Goal: Information Seeking & Learning: Learn about a topic

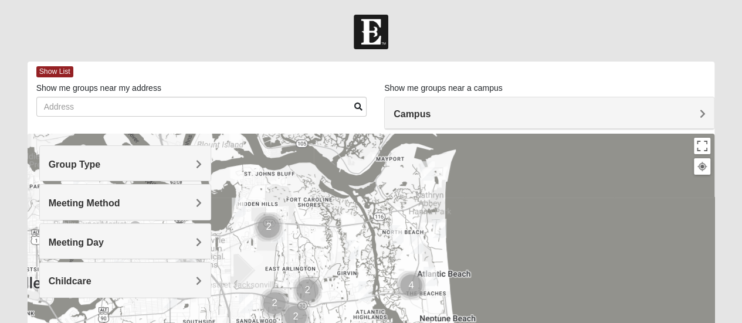
click at [101, 164] on span "Group Type" at bounding box center [75, 165] width 52 height 10
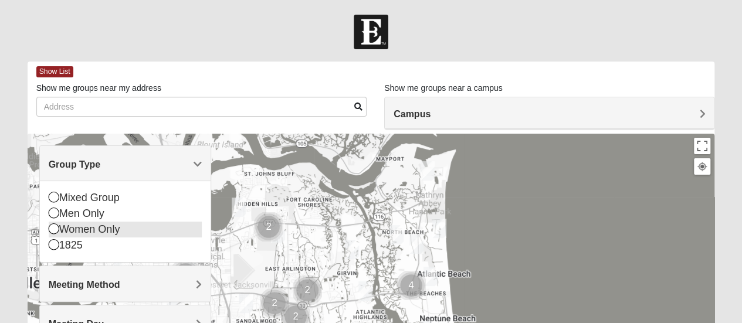
click at [119, 225] on div "Women Only" at bounding box center [125, 230] width 153 height 16
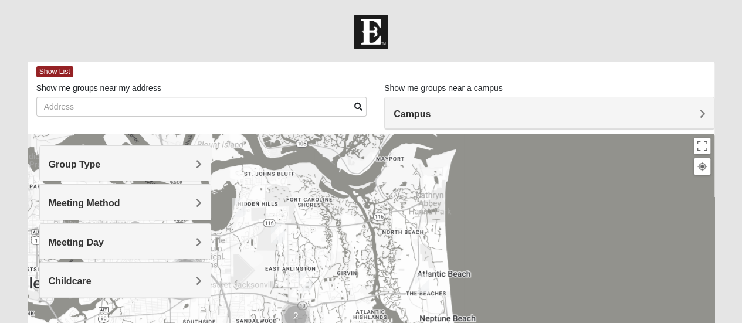
click at [120, 199] on span "Meeting Method" at bounding box center [85, 203] width 72 height 10
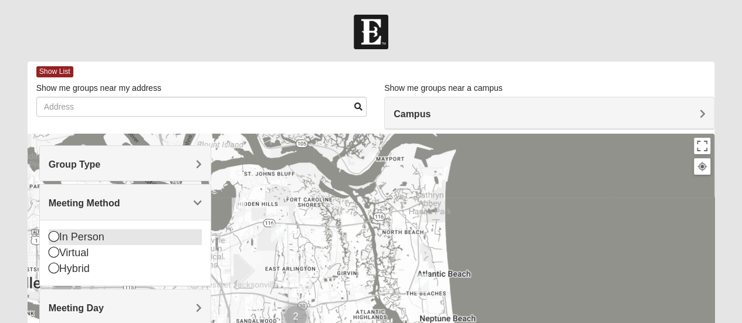
click at [111, 242] on div "In Person" at bounding box center [125, 237] width 153 height 16
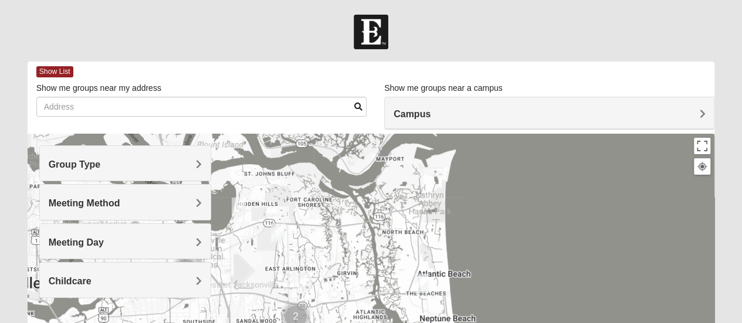
click at [92, 276] on span "Childcare" at bounding box center [70, 281] width 43 height 10
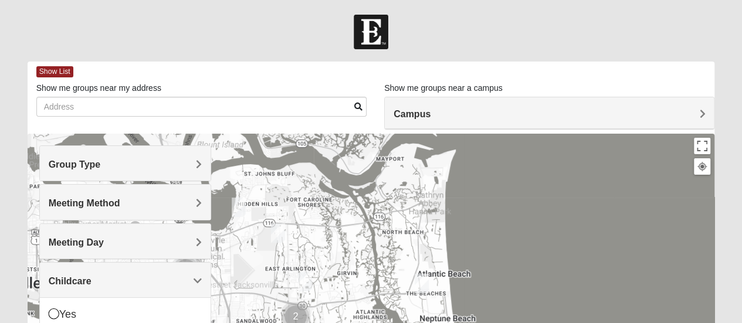
click at [92, 276] on span "Childcare" at bounding box center [70, 281] width 43 height 10
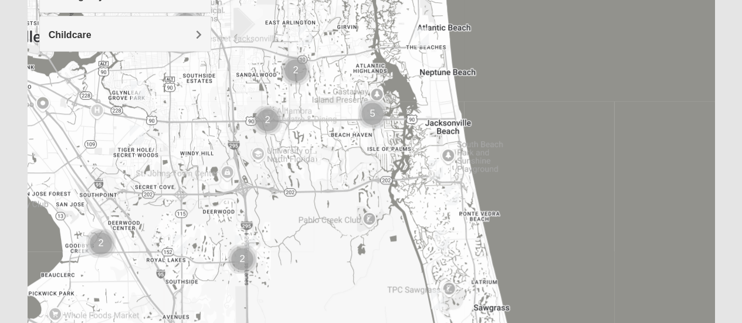
scroll to position [258, 0]
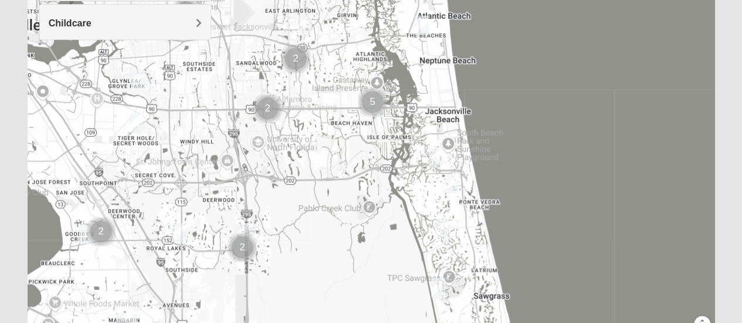
click at [84, 233] on img "Cluster of 2 groups" at bounding box center [101, 231] width 39 height 39
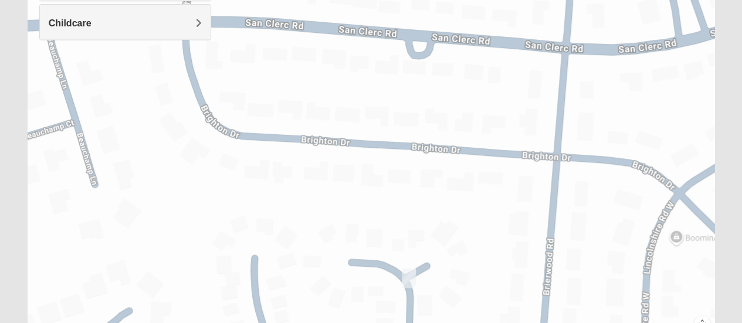
click at [406, 275] on img "Womens Fitzmartin 32217" at bounding box center [408, 278] width 23 height 29
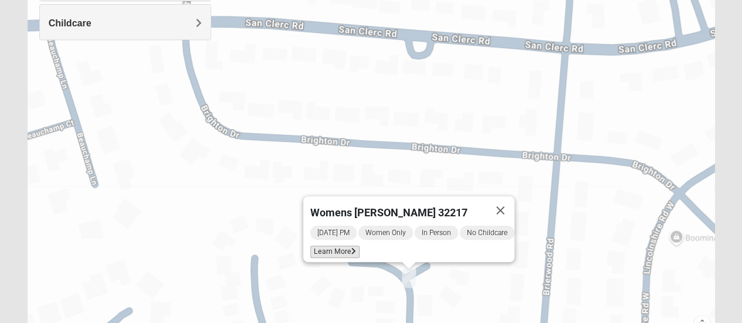
click at [334, 247] on span "Learn More" at bounding box center [334, 252] width 49 height 12
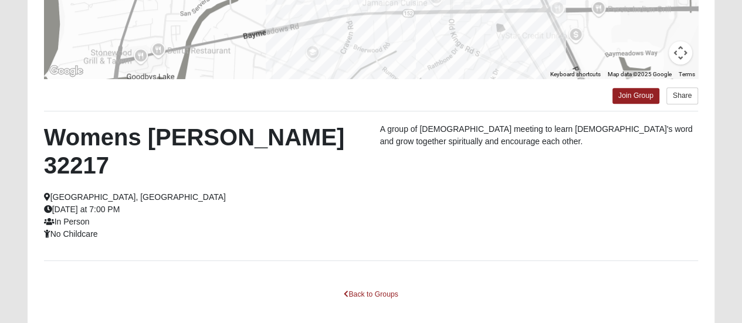
scroll to position [307, 0]
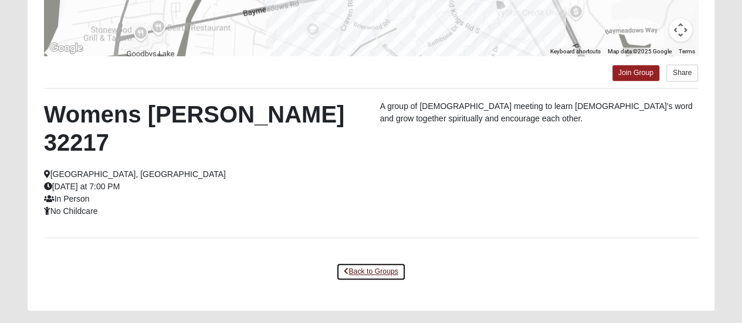
click at [378, 263] on link "Back to Groups" at bounding box center [370, 272] width 69 height 18
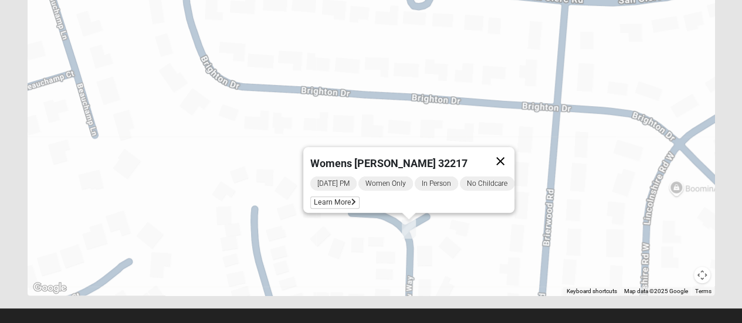
click at [510, 159] on button "Close" at bounding box center [500, 161] width 28 height 28
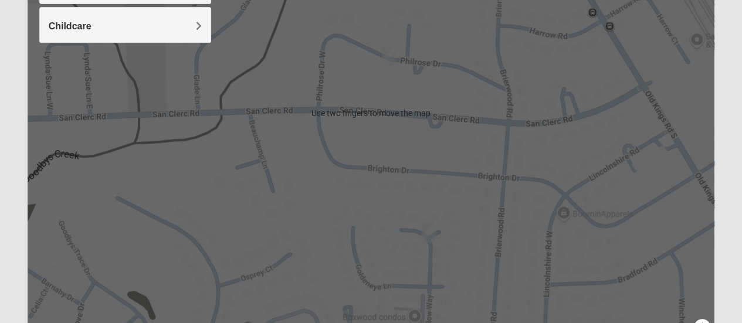
scroll to position [253, 0]
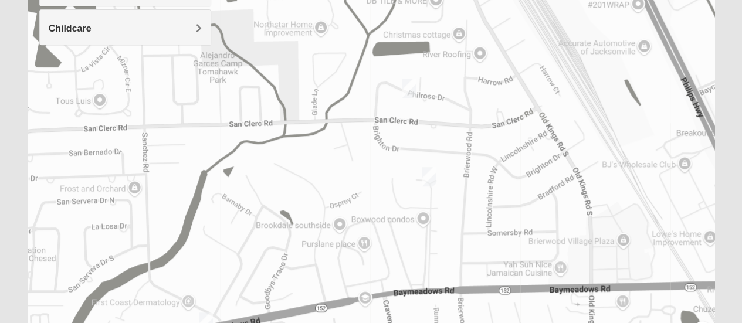
click at [408, 83] on img "Womens Womack 32217" at bounding box center [408, 88] width 23 height 29
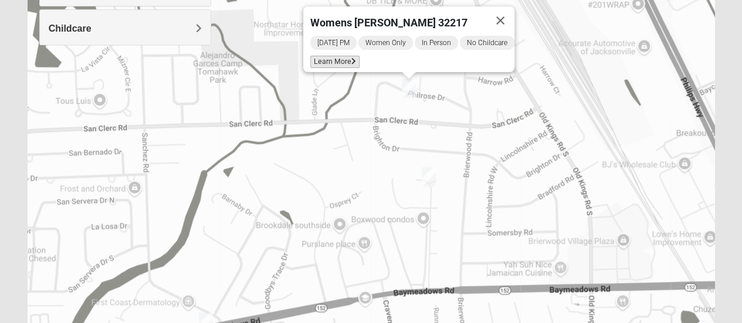
click at [336, 56] on span "Learn More" at bounding box center [334, 62] width 49 height 12
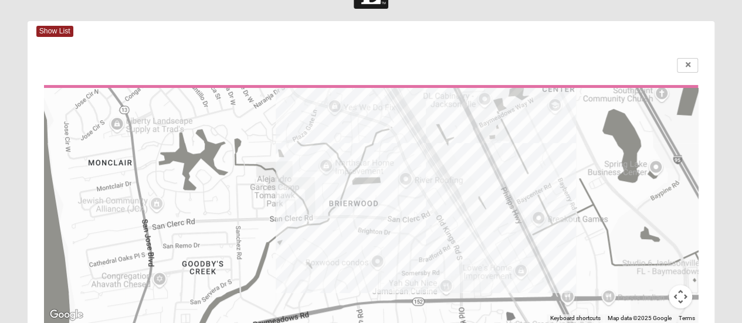
scroll to position [30, 0]
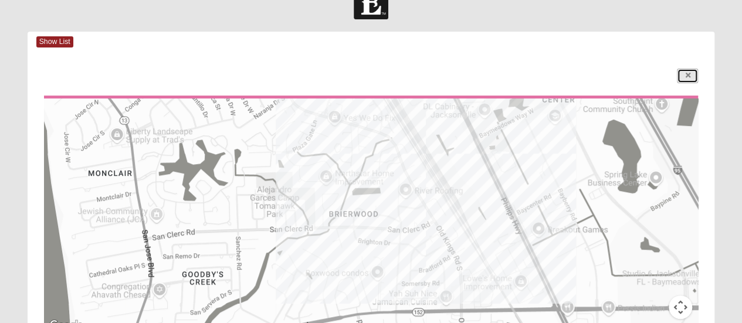
click at [690, 71] on link at bounding box center [687, 76] width 21 height 15
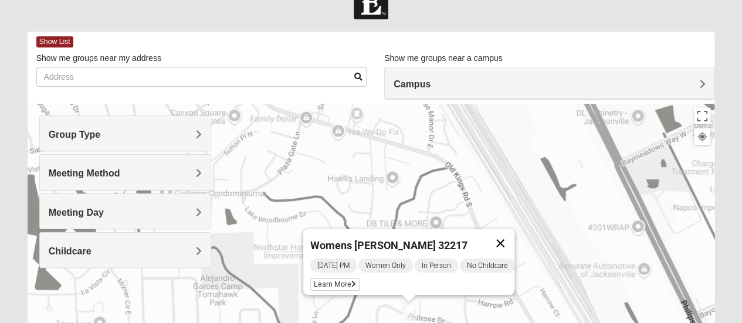
click at [513, 235] on button "Close" at bounding box center [500, 243] width 28 height 28
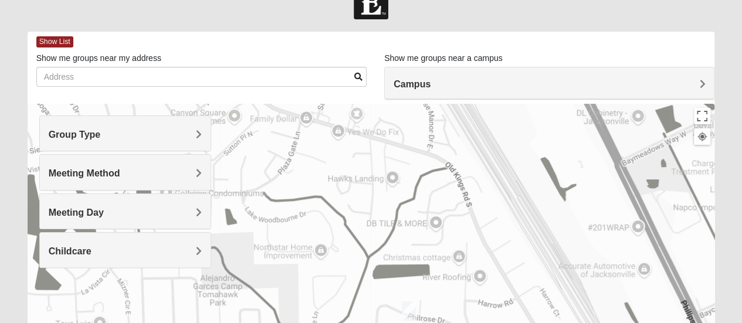
click at [697, 86] on h4 "Campus" at bounding box center [550, 84] width 312 height 11
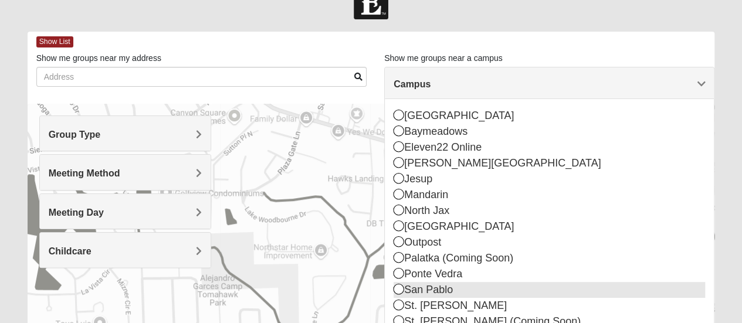
click at [505, 284] on div "San Pablo" at bounding box center [550, 290] width 312 height 16
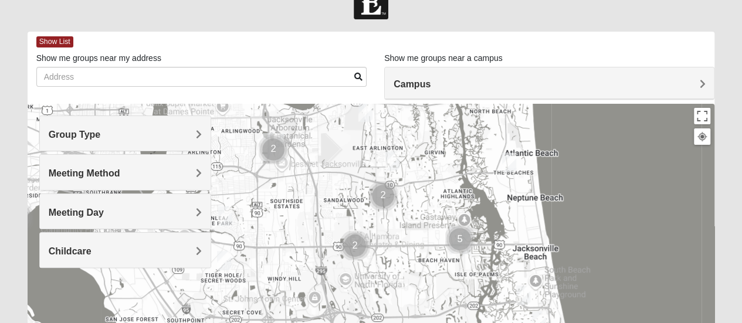
click at [225, 259] on img "Womens Bell 32216" at bounding box center [223, 260] width 23 height 29
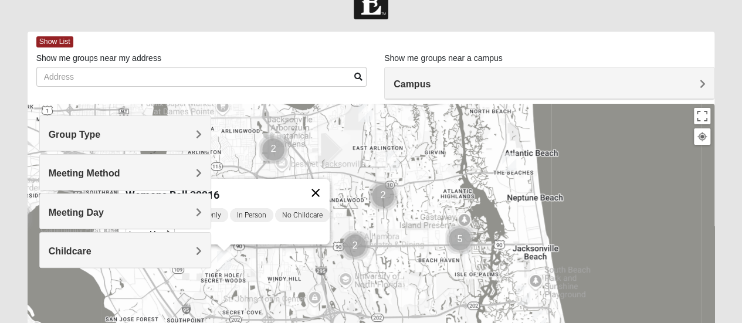
click at [326, 183] on button "Close" at bounding box center [316, 193] width 28 height 28
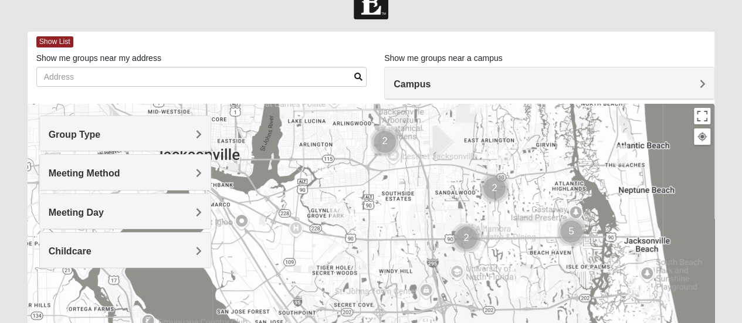
click at [338, 203] on img "Womens Crenshaw 32216" at bounding box center [336, 208] width 23 height 29
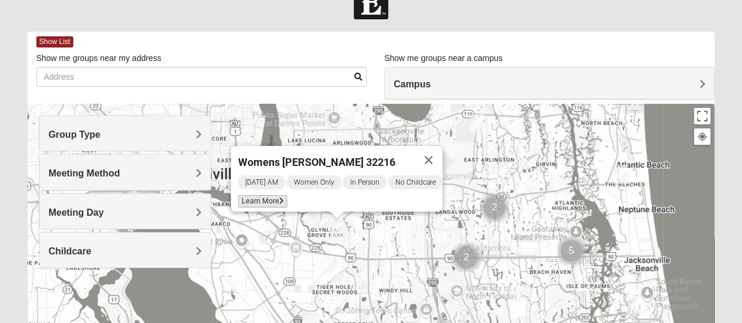
click at [279, 198] on icon at bounding box center [281, 201] width 5 height 7
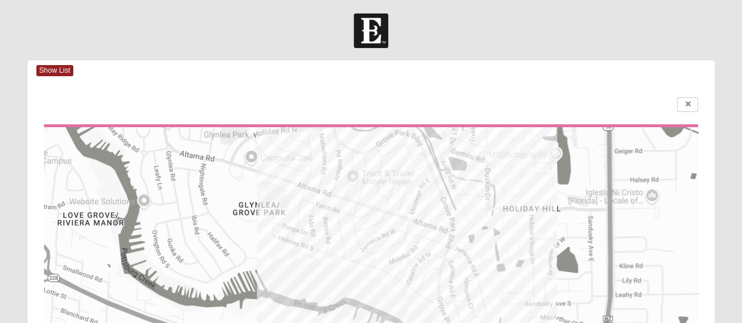
scroll to position [0, 0]
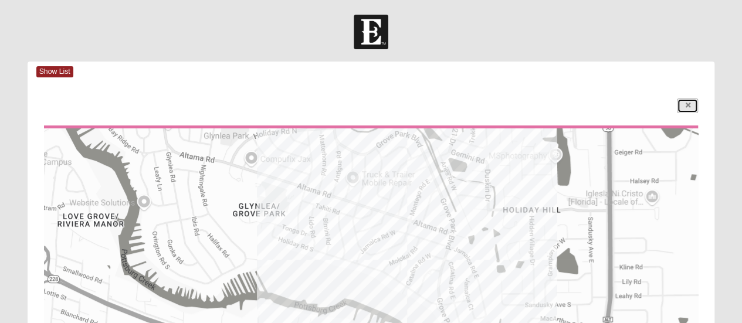
click at [688, 100] on link at bounding box center [687, 106] width 21 height 15
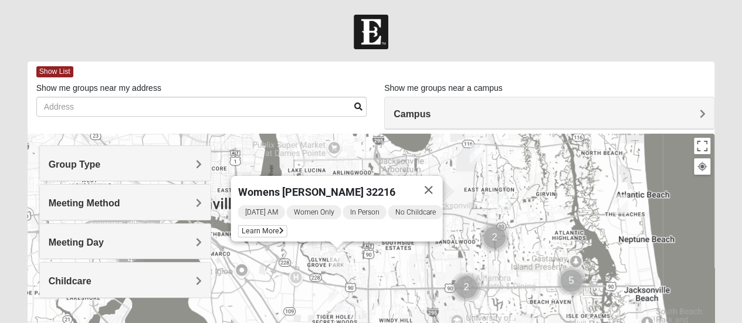
click at [333, 302] on img "Womens Bell 32216" at bounding box center [335, 302] width 23 height 29
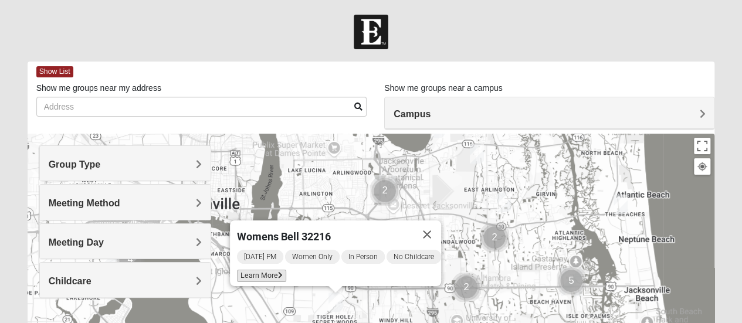
click at [268, 272] on span "Learn More" at bounding box center [261, 276] width 49 height 12
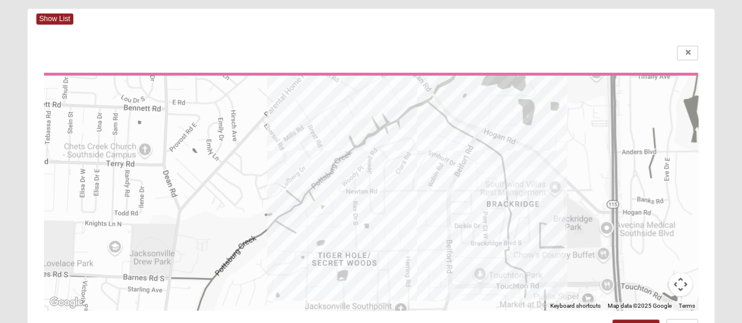
scroll to position [29, 0]
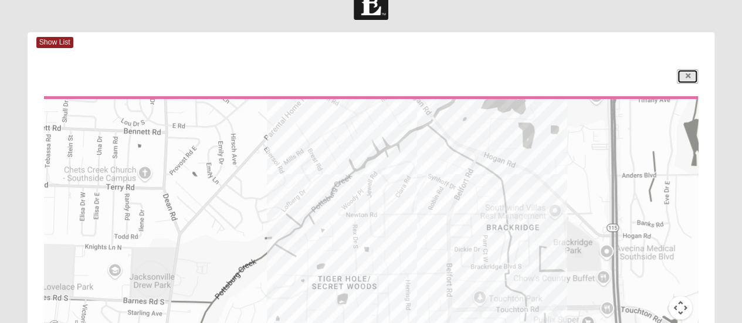
click at [687, 75] on icon at bounding box center [687, 76] width 5 height 7
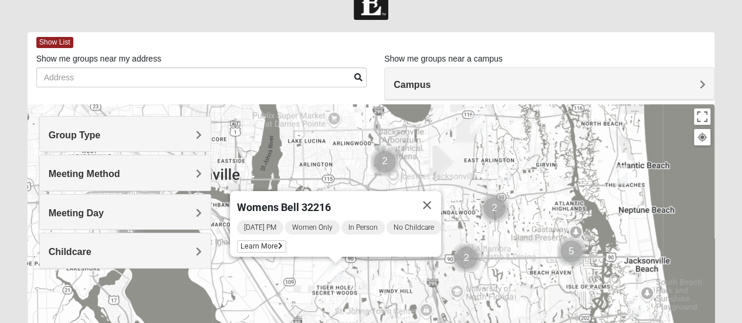
click at [697, 79] on h4 "Campus" at bounding box center [550, 84] width 312 height 11
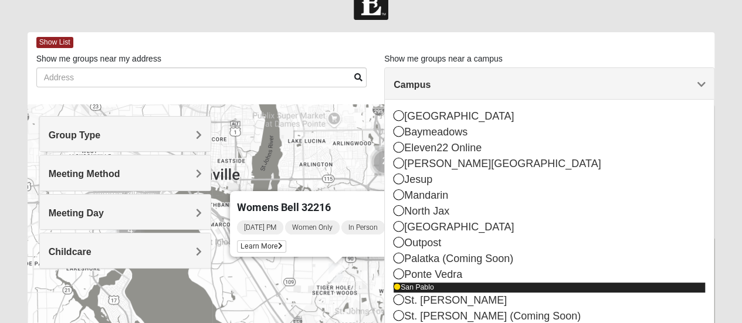
click at [395, 287] on icon at bounding box center [397, 287] width 7 height 7
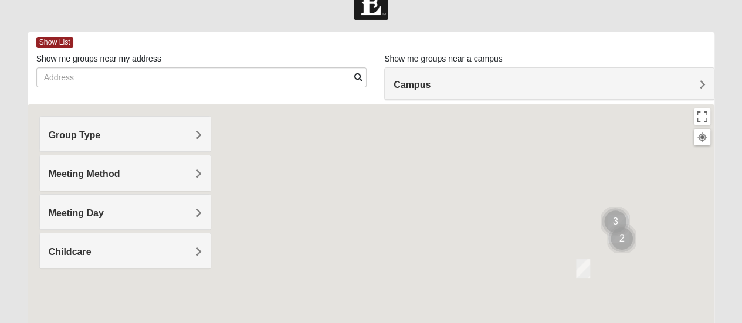
click at [431, 84] on span "Campus" at bounding box center [412, 85] width 37 height 10
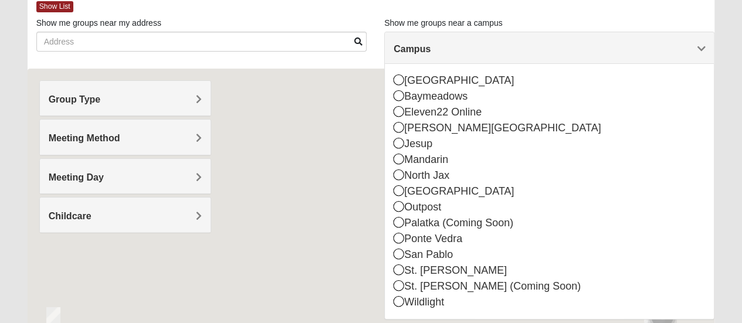
scroll to position [55, 0]
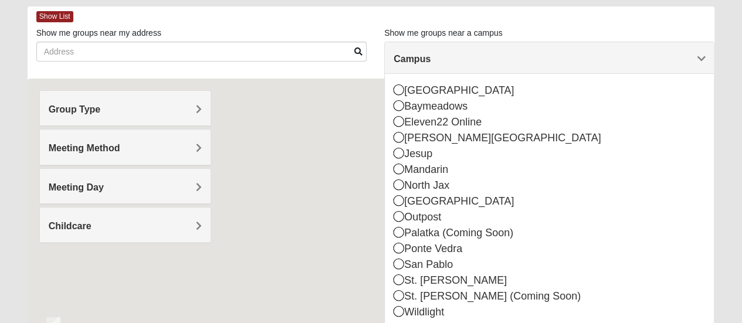
click at [431, 55] on span "Campus" at bounding box center [412, 59] width 37 height 10
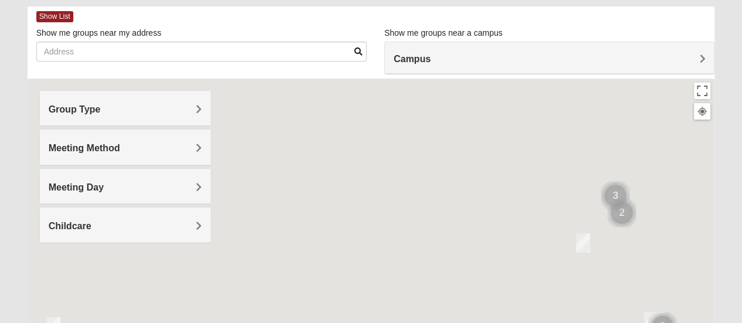
click at [194, 184] on h4 "Meeting Day" at bounding box center [125, 187] width 153 height 11
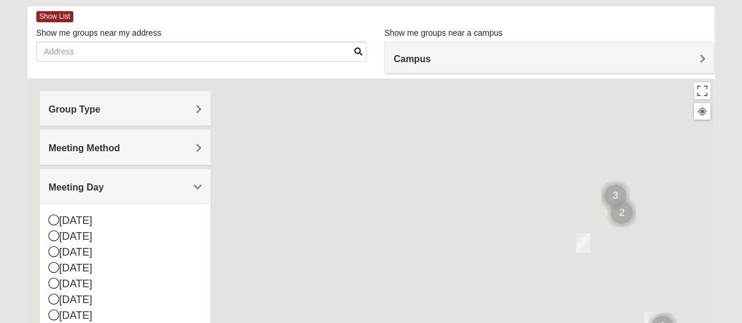
click at [104, 184] on span "Meeting Day" at bounding box center [76, 187] width 55 height 10
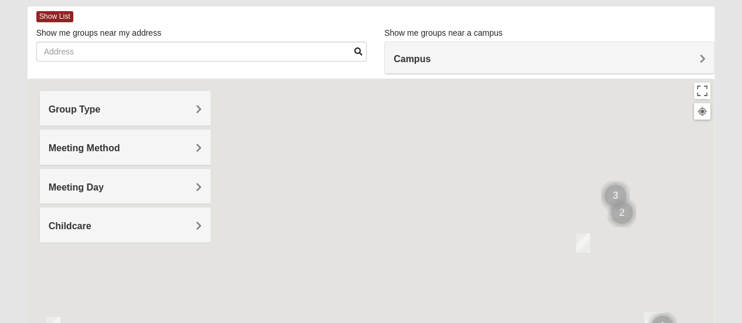
click at [92, 222] on span "Childcare" at bounding box center [70, 226] width 43 height 10
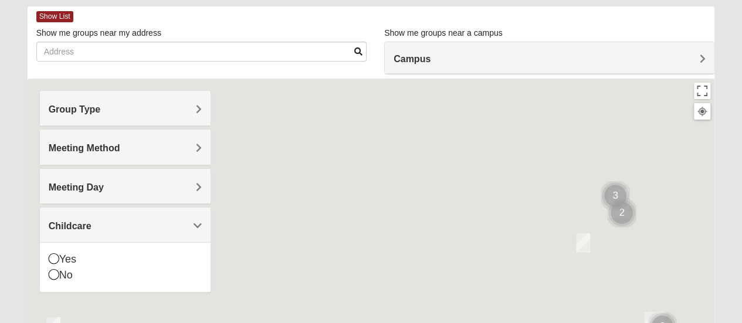
click at [92, 222] on span "Childcare" at bounding box center [70, 226] width 43 height 10
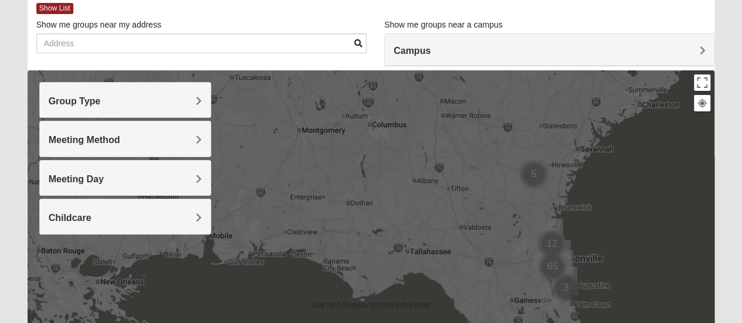
scroll to position [65, 0]
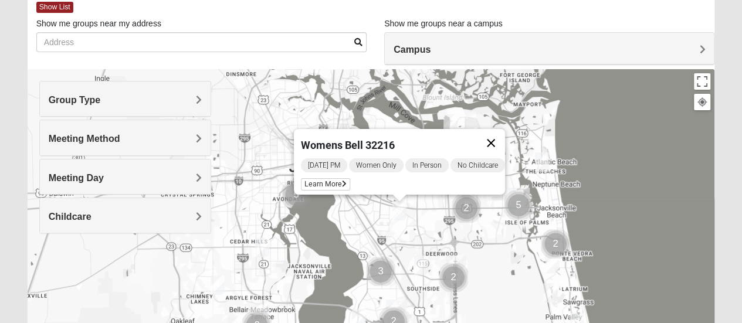
click at [499, 138] on button "Close" at bounding box center [491, 143] width 28 height 28
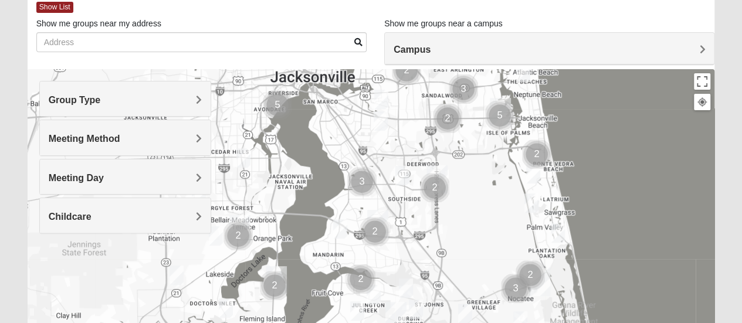
click at [404, 171] on img "Womens Coady" at bounding box center [402, 175] width 23 height 29
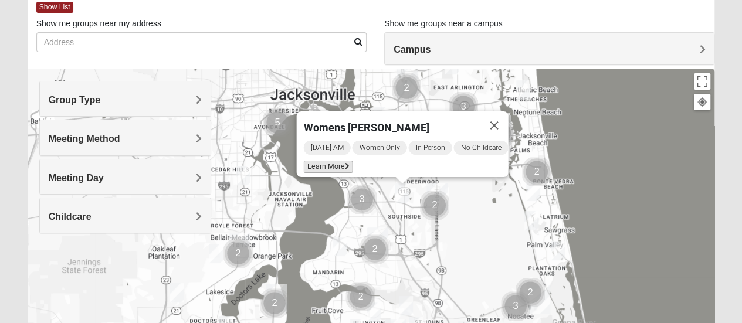
click at [329, 161] on span "Learn More" at bounding box center [327, 167] width 49 height 12
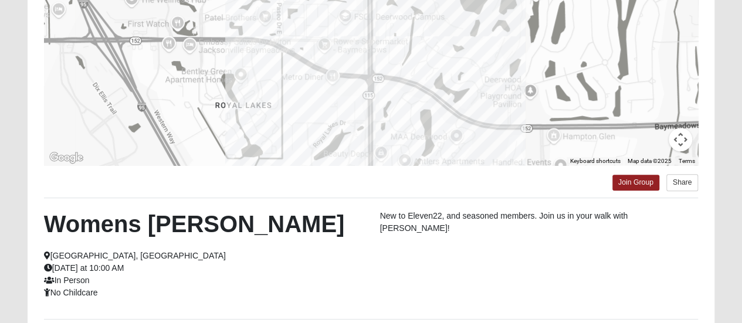
scroll to position [260, 0]
